Goal: Navigation & Orientation: Find specific page/section

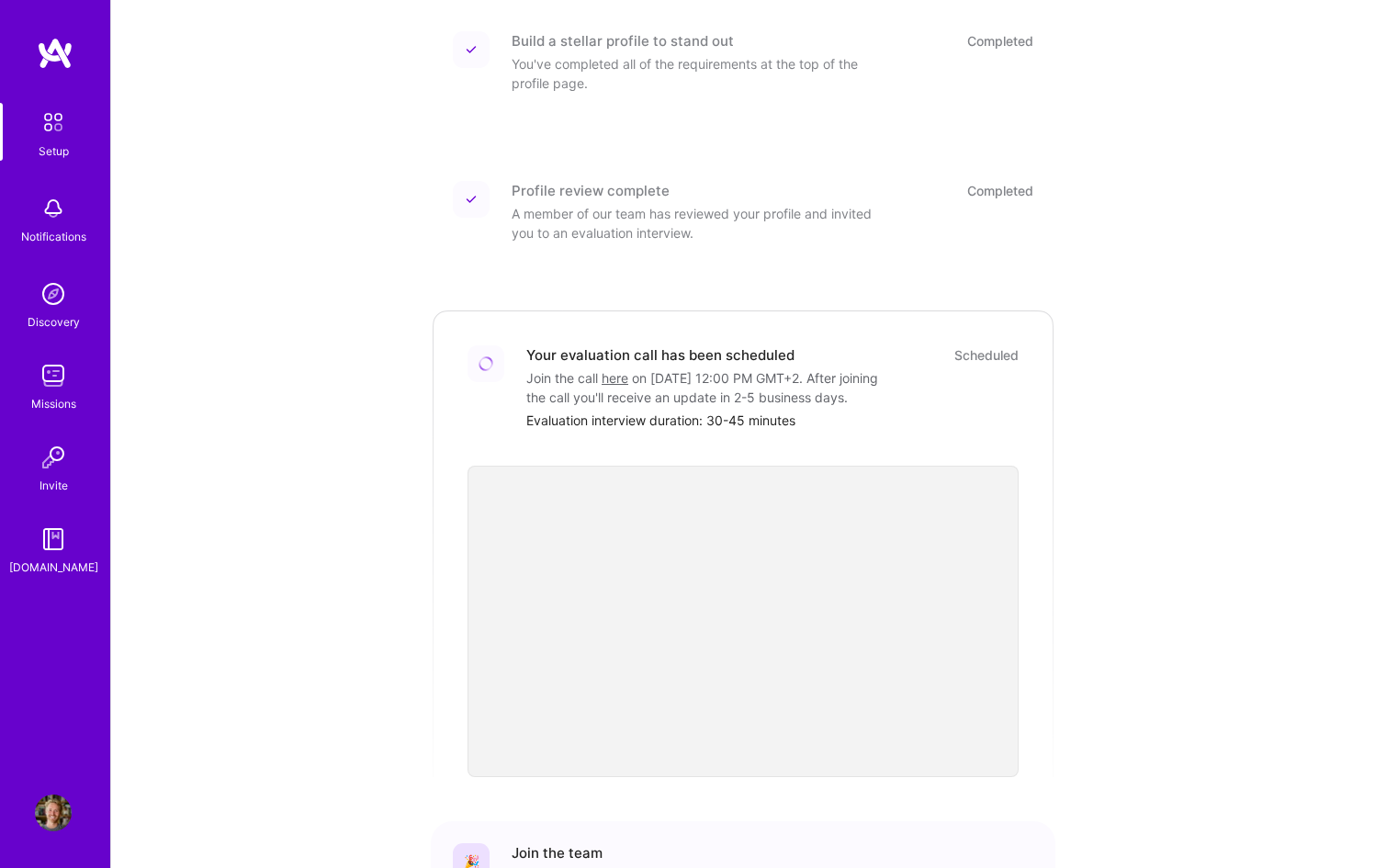
scroll to position [444, 0]
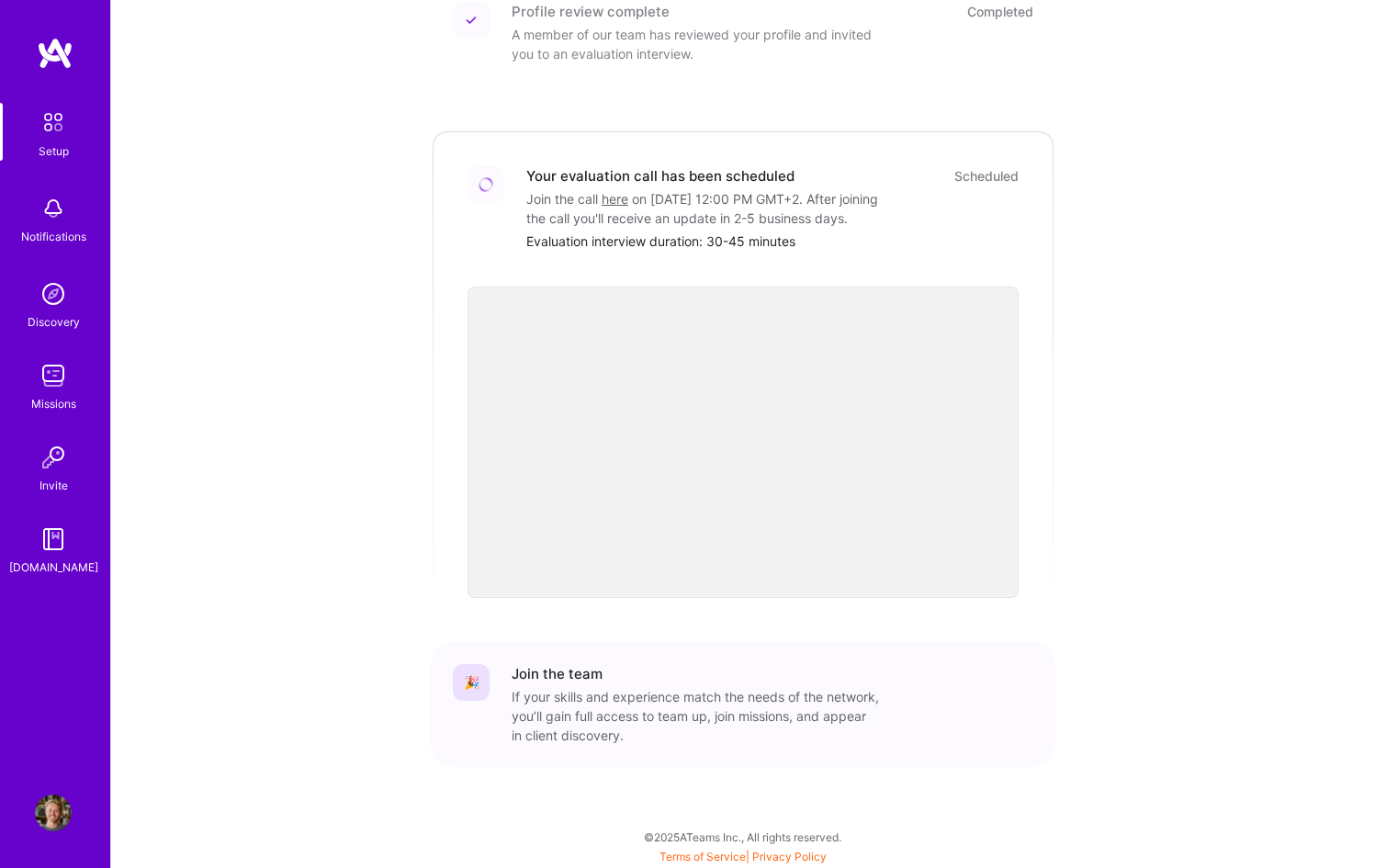
click at [51, 134] on img at bounding box center [53, 122] width 39 height 39
click at [43, 110] on img at bounding box center [53, 122] width 39 height 39
click at [58, 211] on img at bounding box center [53, 209] width 37 height 37
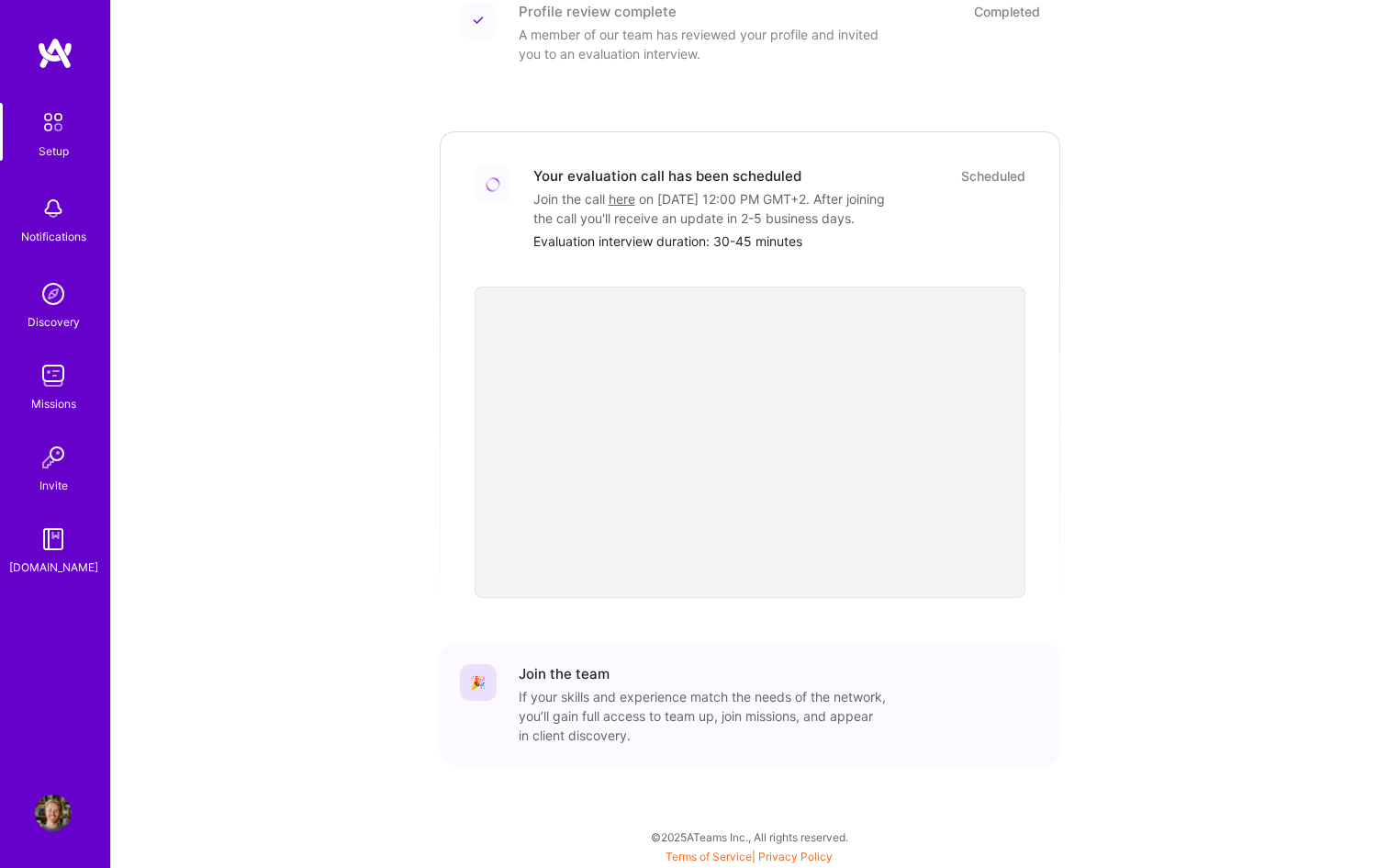
click at [53, 150] on div "Setup" at bounding box center [53, 151] width 30 height 19
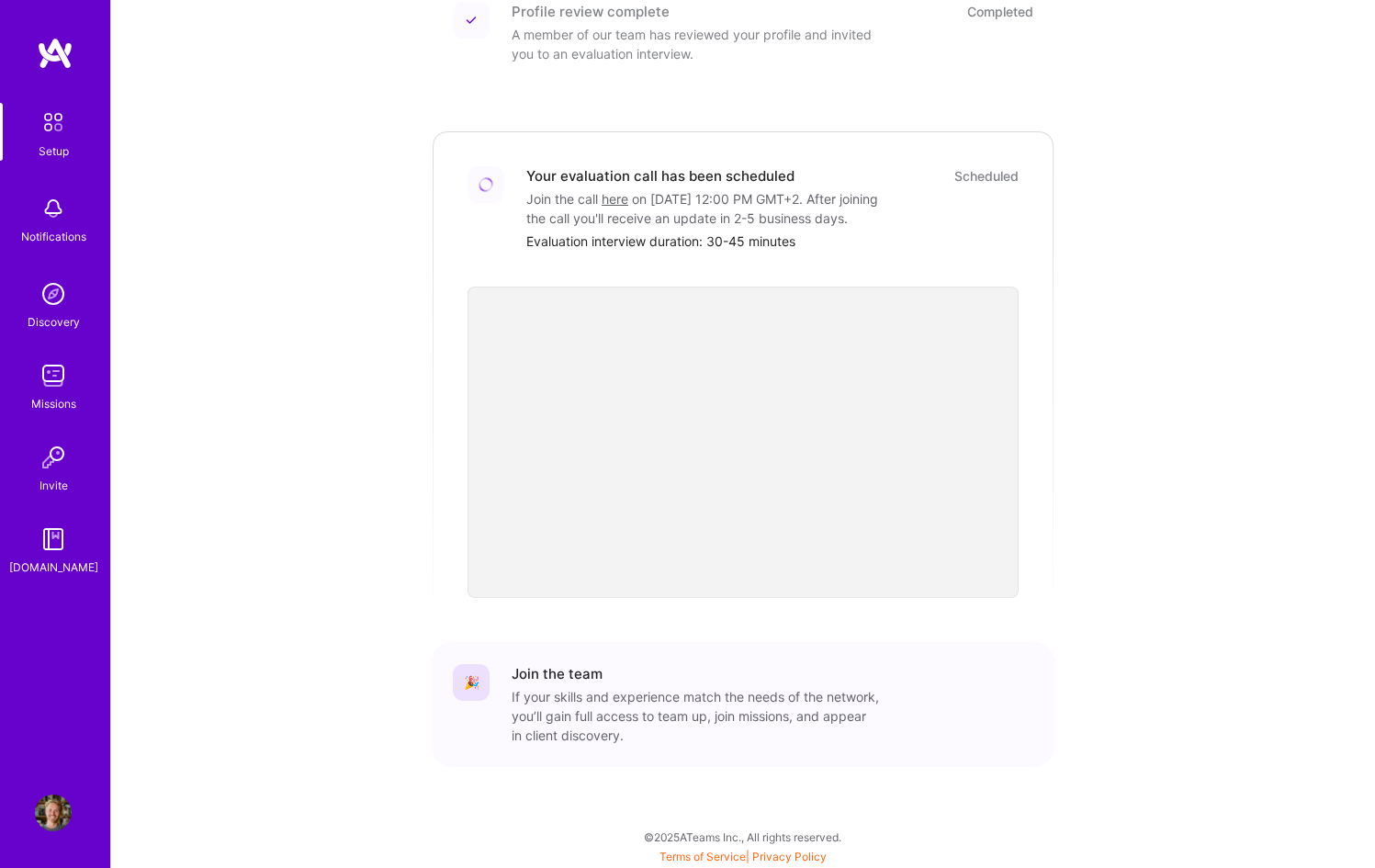
click at [56, 285] on img at bounding box center [53, 294] width 37 height 37
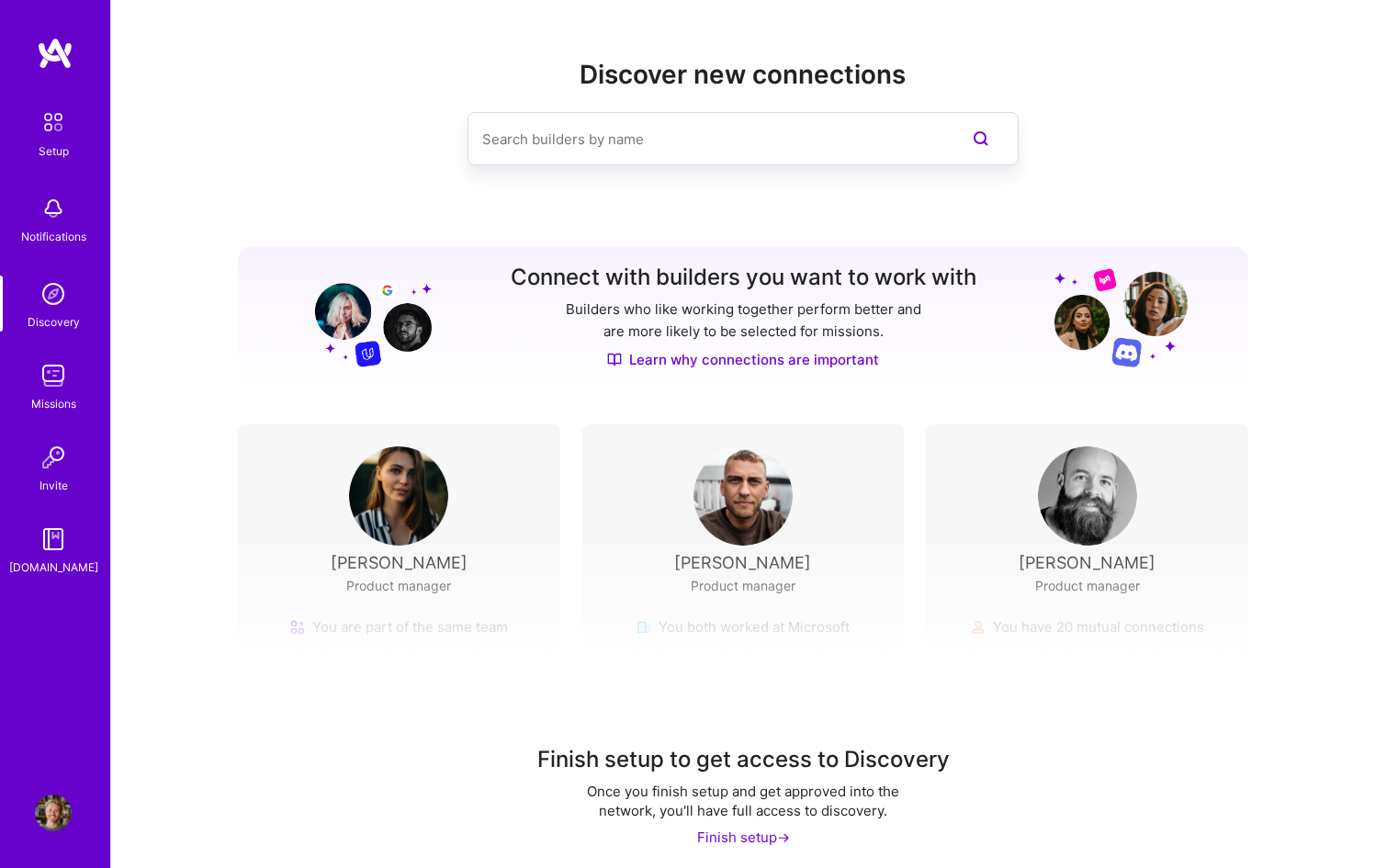
click at [58, 394] on div "Missions" at bounding box center [53, 403] width 45 height 19
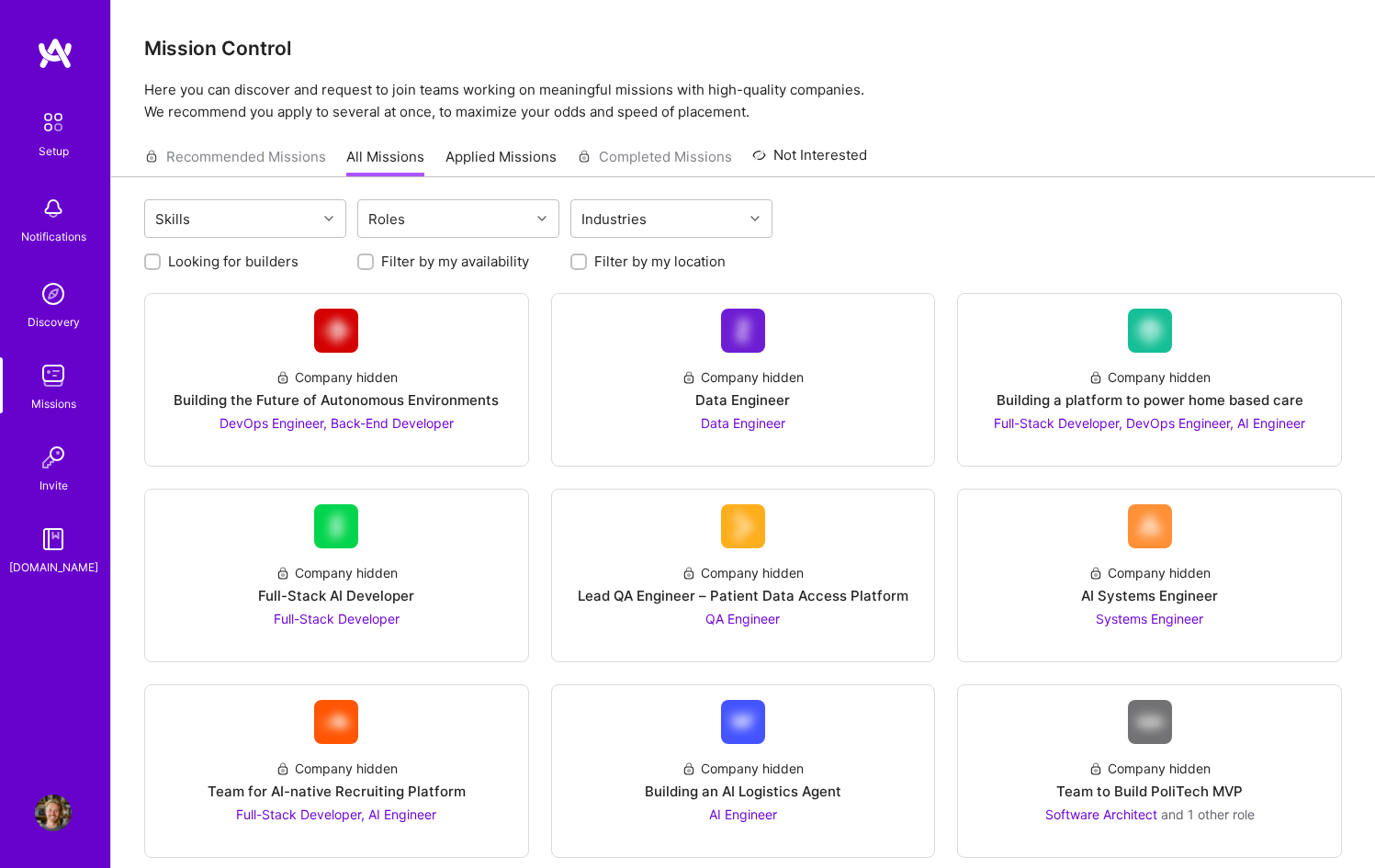
click at [51, 115] on img at bounding box center [53, 122] width 39 height 39
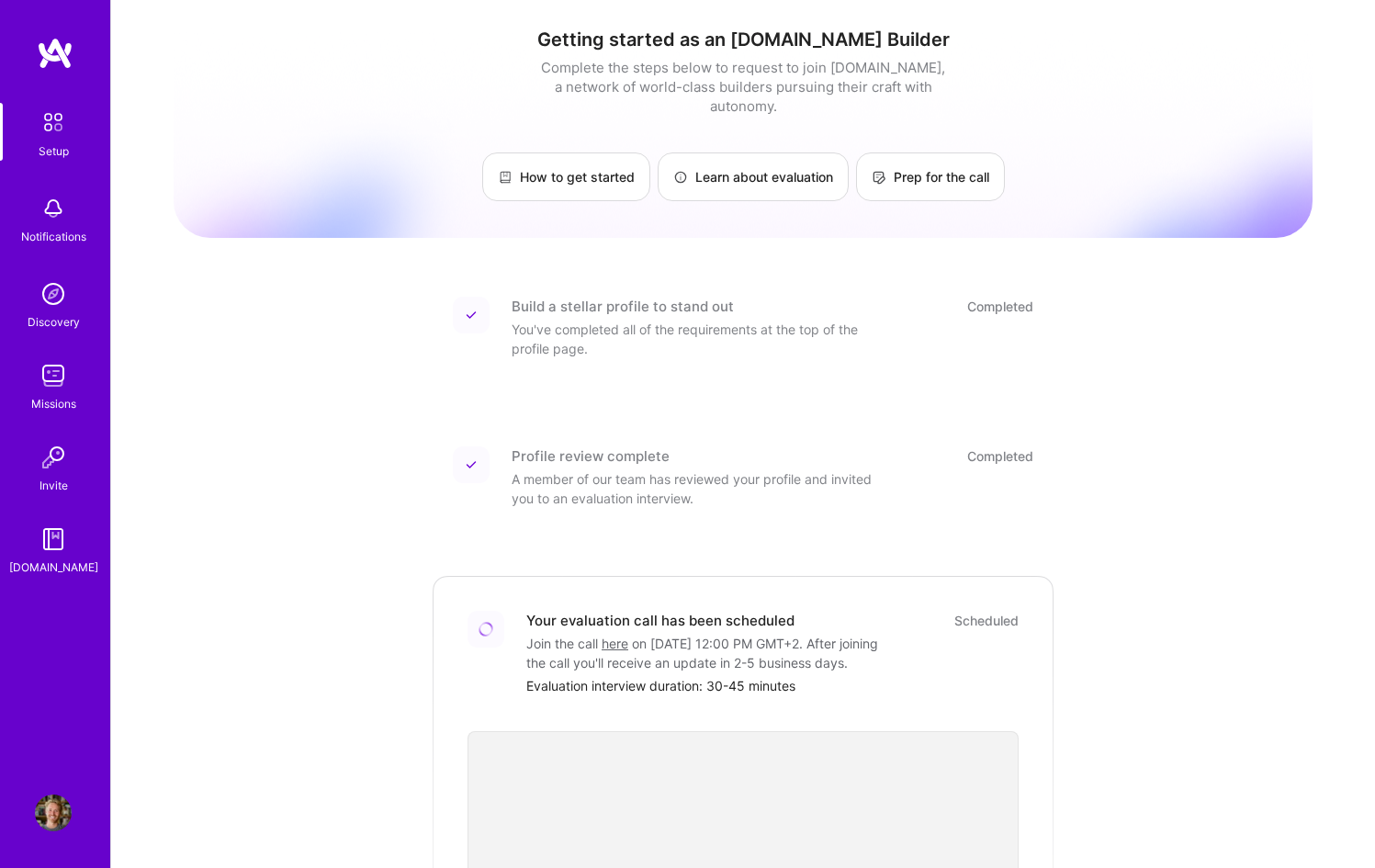
click at [818, 4] on div "Getting started as an [DOMAIN_NAME] Builder Complete the steps below to request…" at bounding box center [743, 656] width 1264 height 1313
